Goal: Task Accomplishment & Management: Complete application form

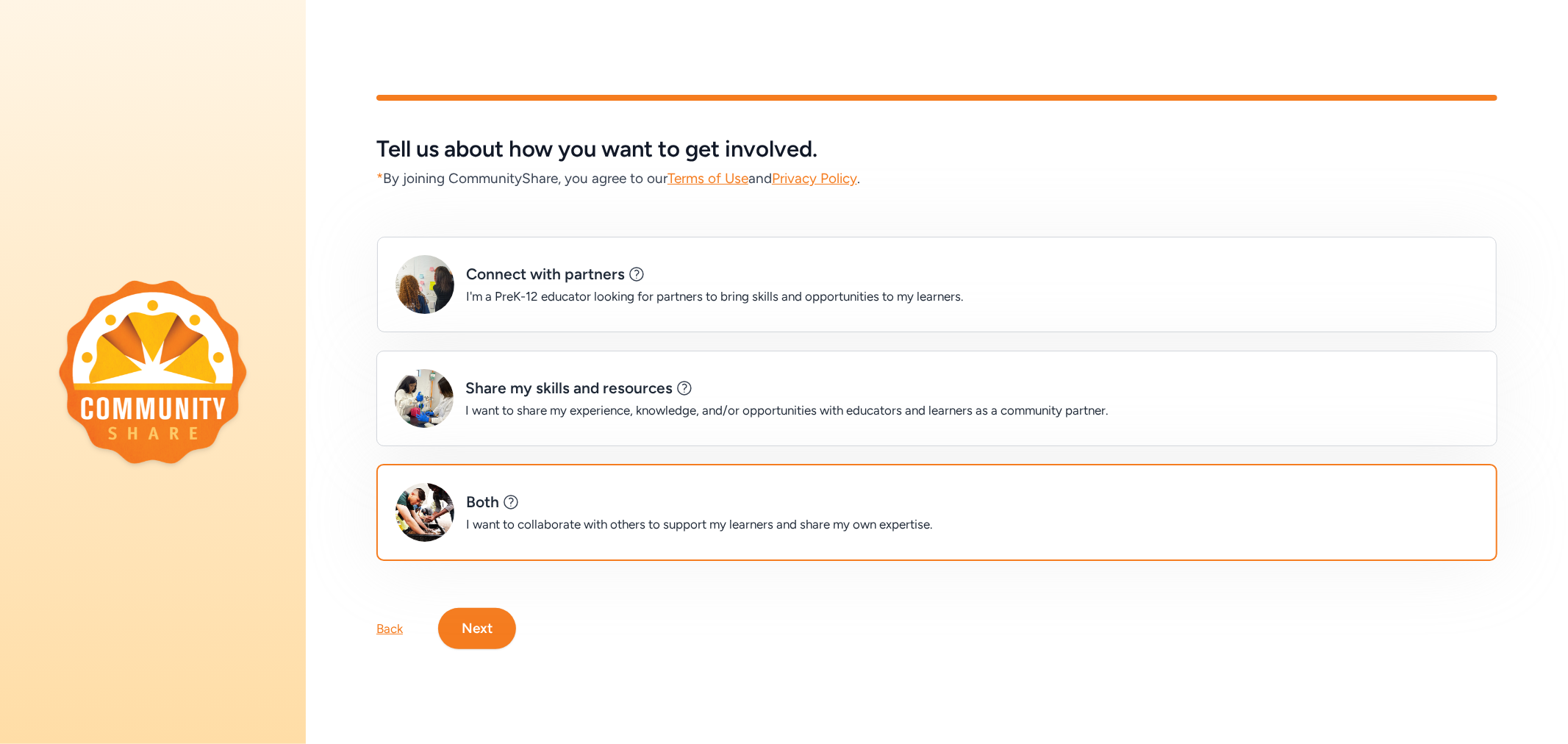
click at [392, 620] on div "Back" at bounding box center [389, 628] width 26 height 17
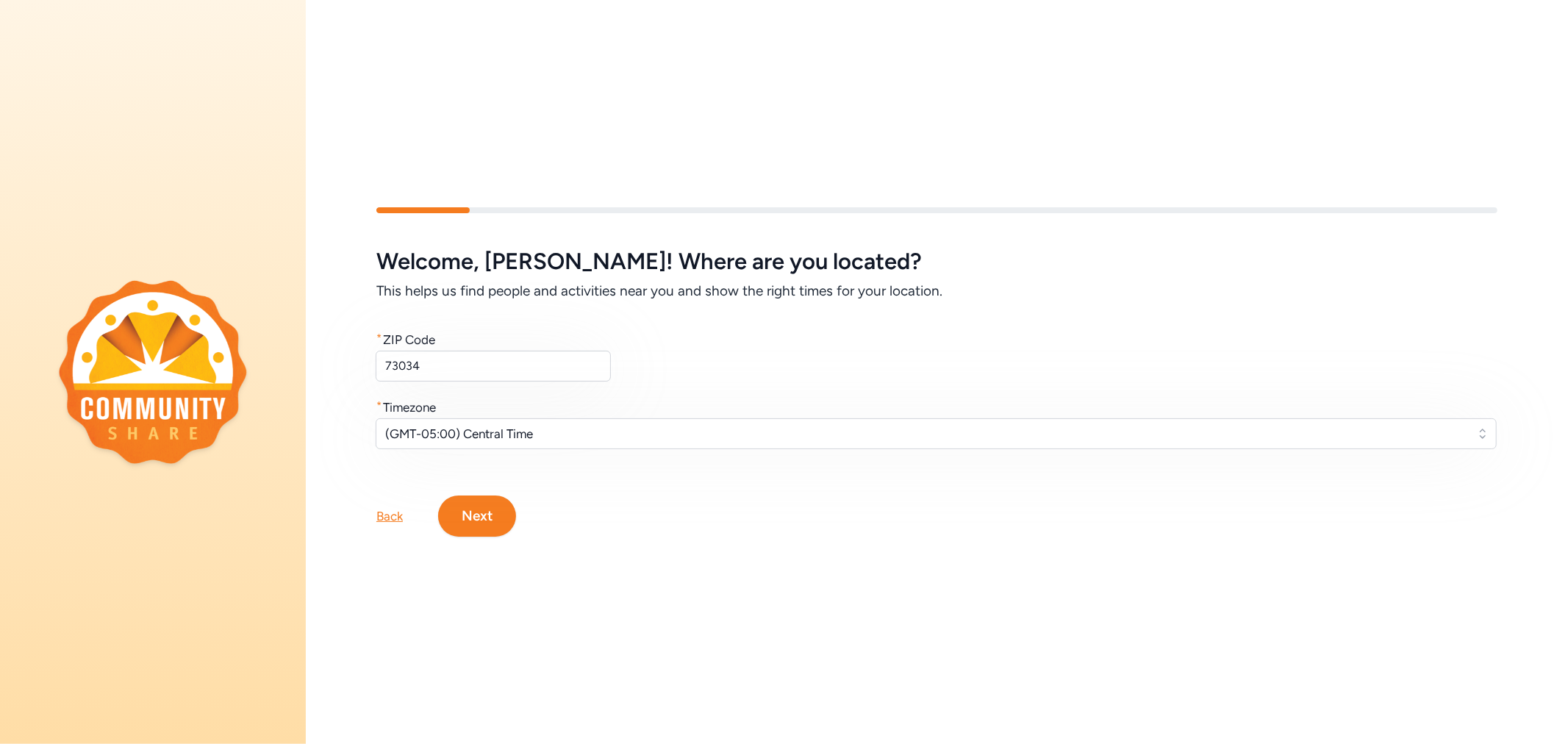
click at [387, 513] on div "Back" at bounding box center [389, 516] width 26 height 17
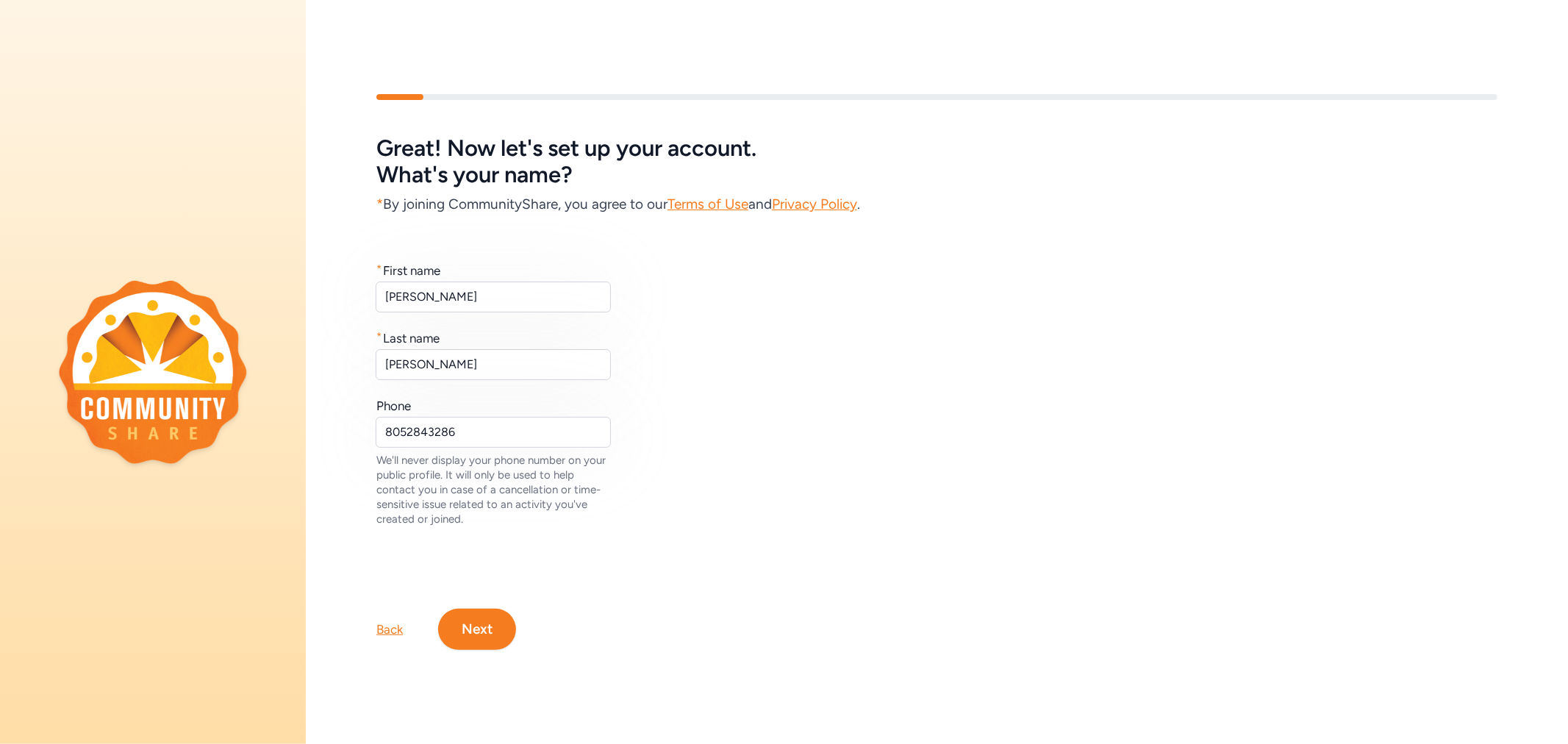
click at [391, 622] on div "Back" at bounding box center [389, 629] width 26 height 17
